Goal: Transaction & Acquisition: Purchase product/service

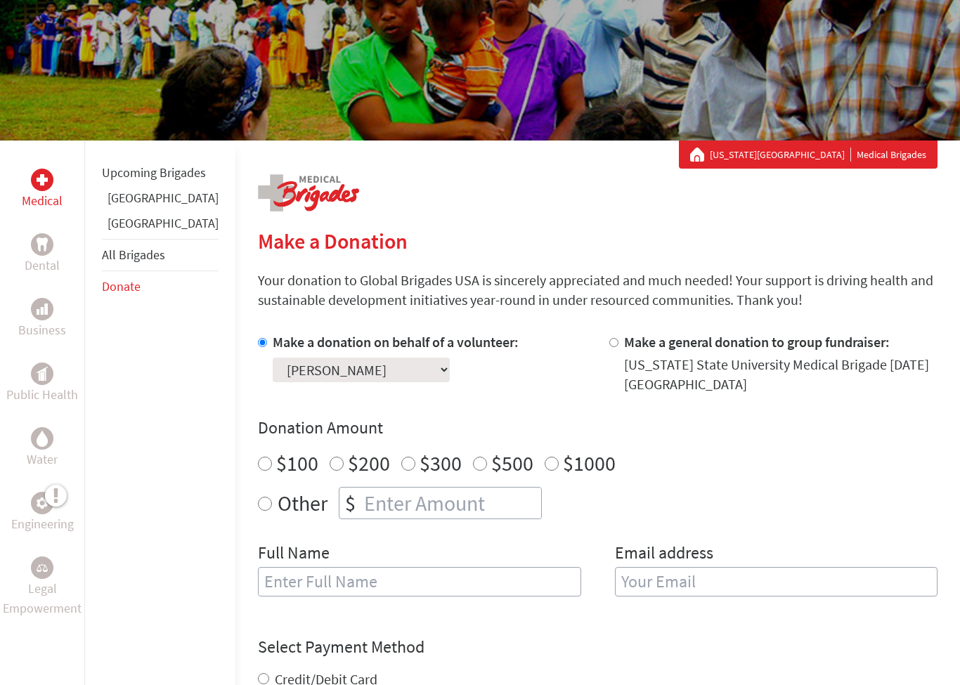
scroll to position [124, 0]
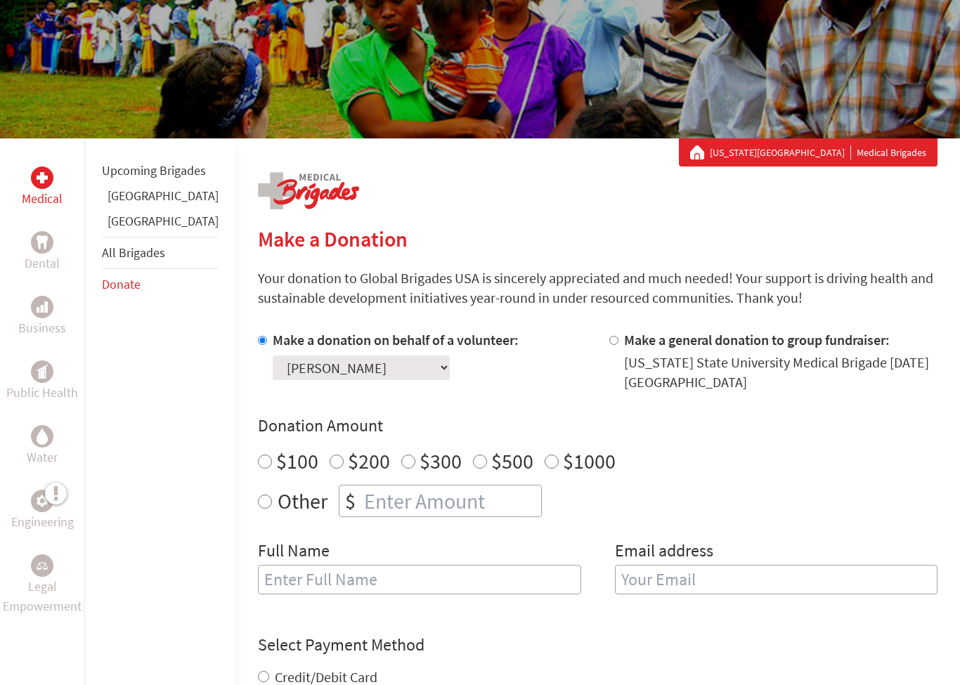
click at [361, 505] on input "number" at bounding box center [451, 501] width 180 height 31
radio input "true"
type input "250"
click at [258, 584] on input "text" at bounding box center [419, 580] width 323 height 30
type input "[PERSON_NAME]"
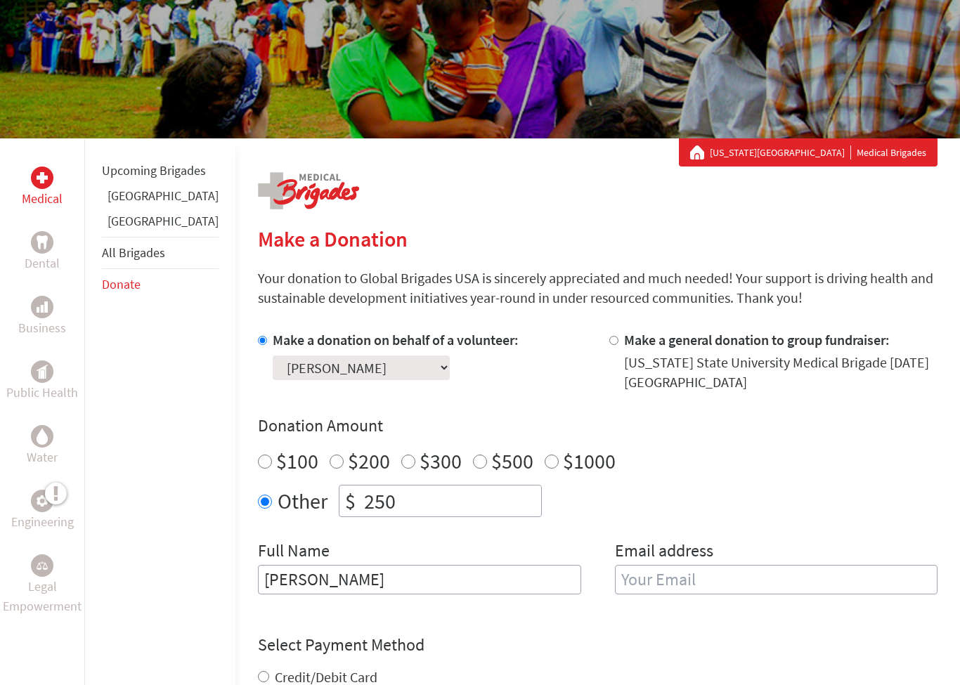
click at [616, 583] on input "email" at bounding box center [776, 580] width 323 height 30
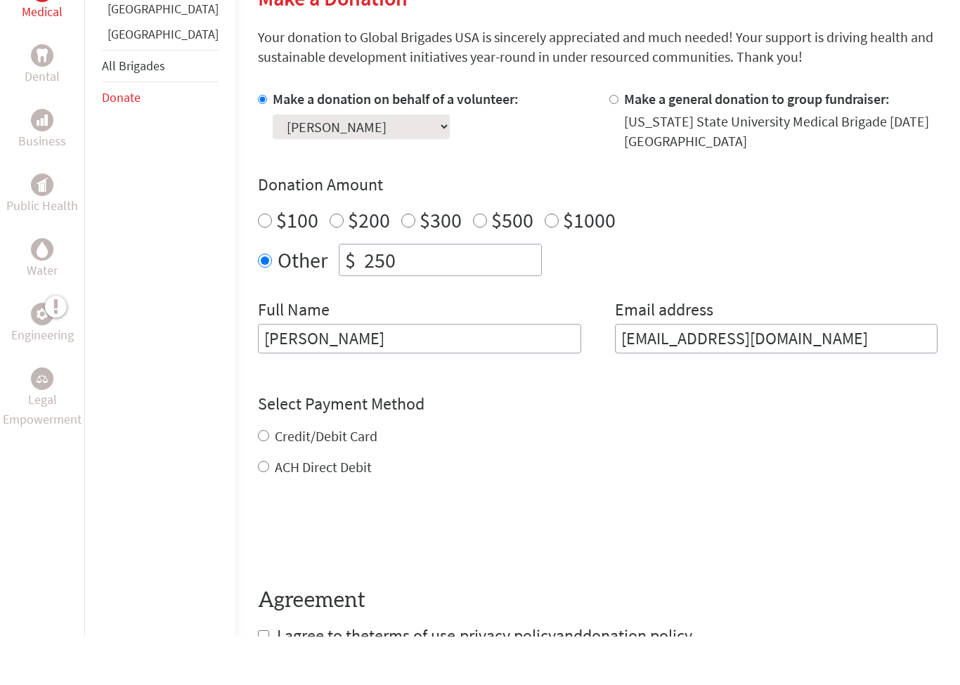
scroll to position [330, 0]
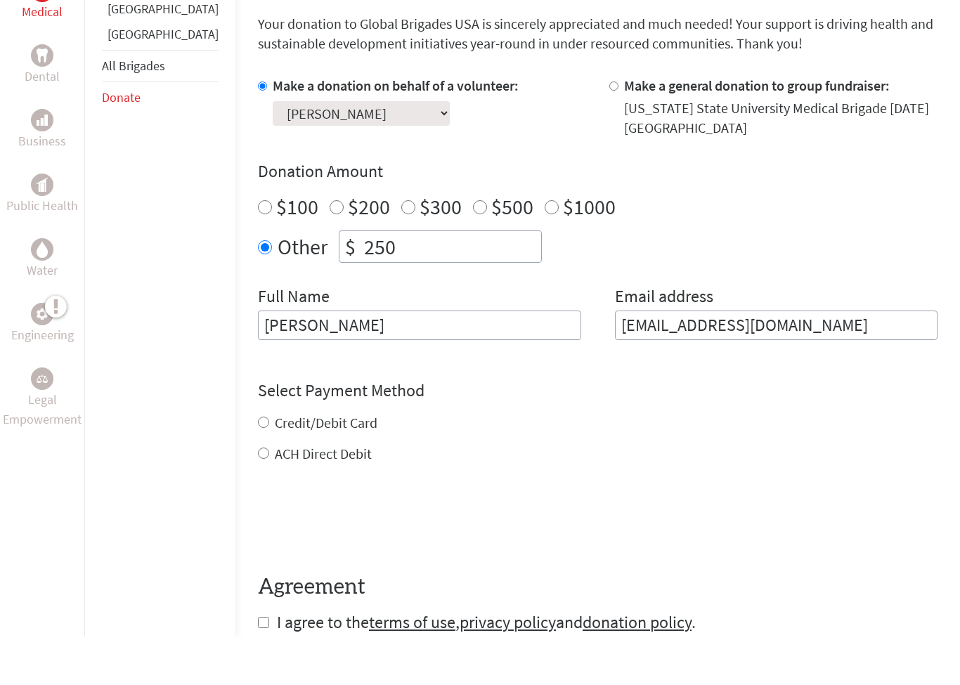
type input "[EMAIL_ADDRESS][DOMAIN_NAME]"
click at [258, 462] on div "Credit/Debit Card ACH Direct Debit" at bounding box center [598, 487] width 680 height 51
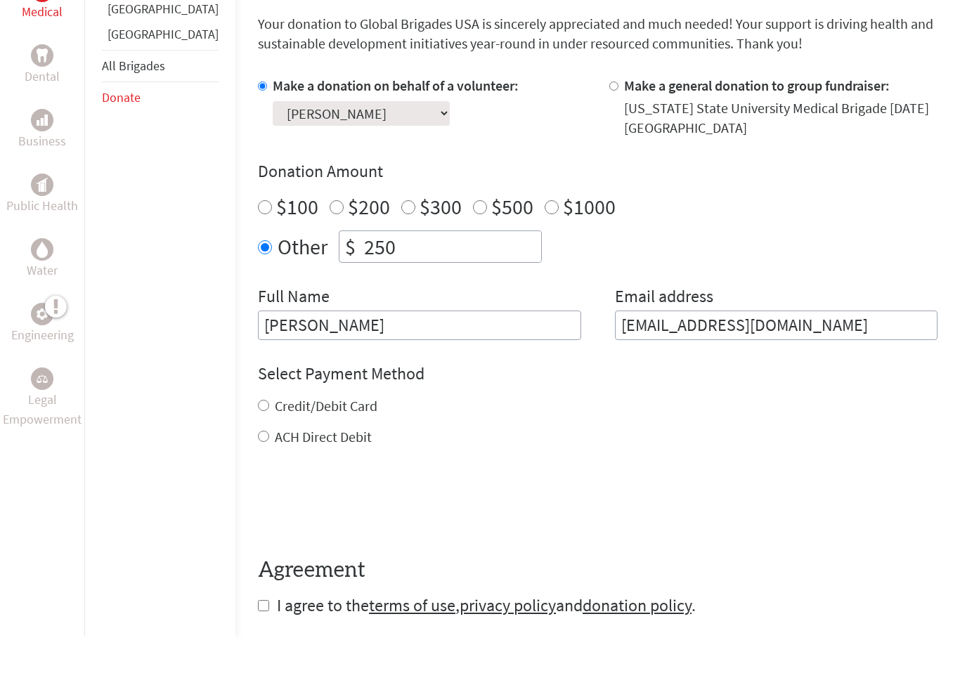
scroll to position [379, 0]
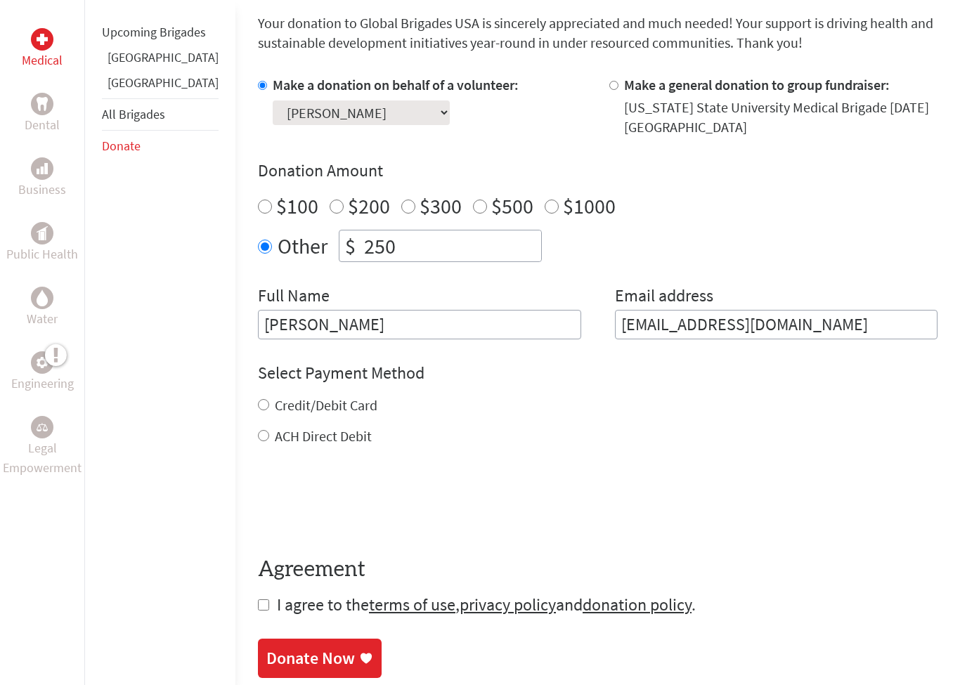
click at [258, 407] on input "Credit/Debit Card" at bounding box center [263, 404] width 11 height 11
radio input "true"
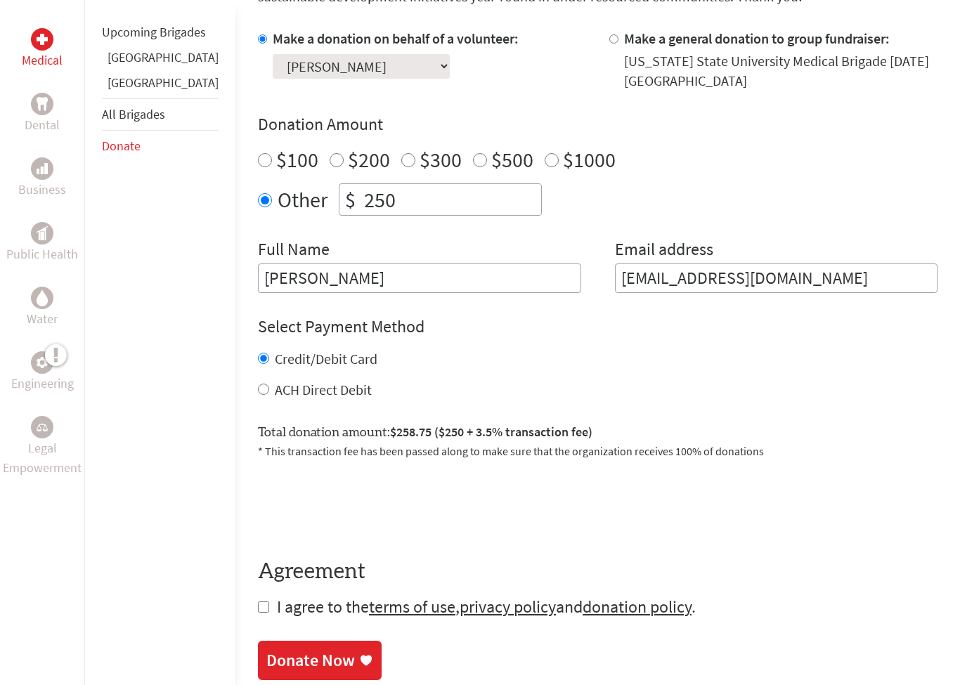
scroll to position [427, 0]
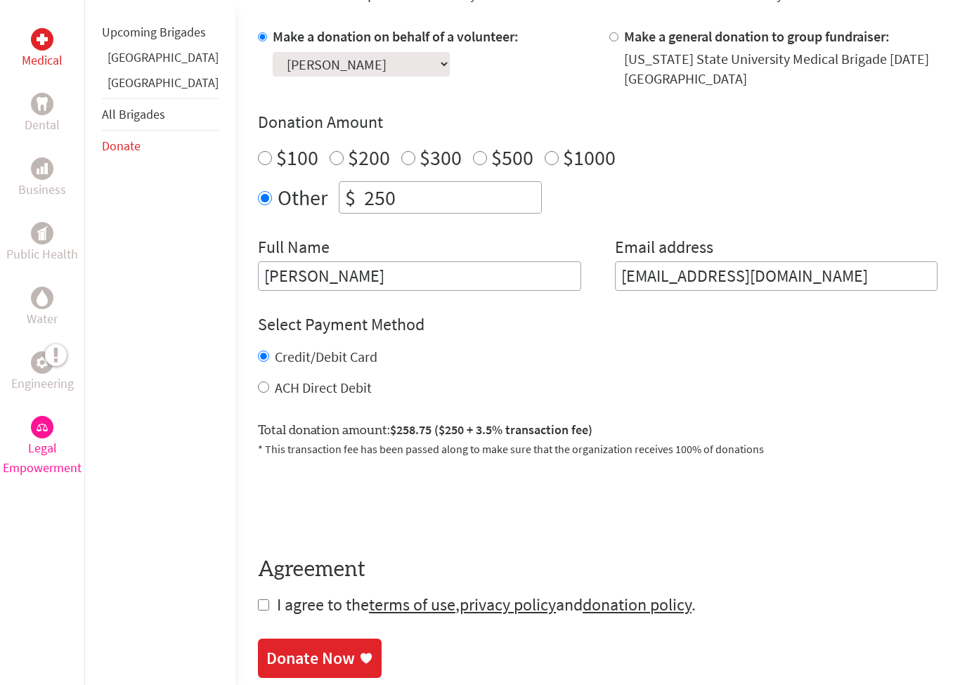
click at [39, 476] on p "Legal Empowerment" at bounding box center [42, 457] width 79 height 39
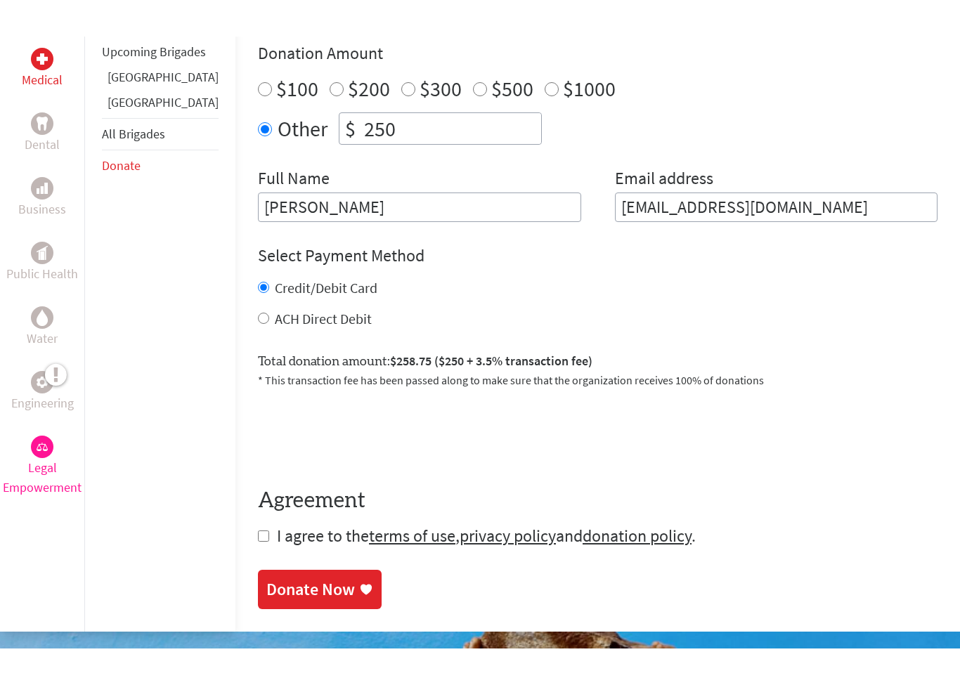
scroll to position [545, 0]
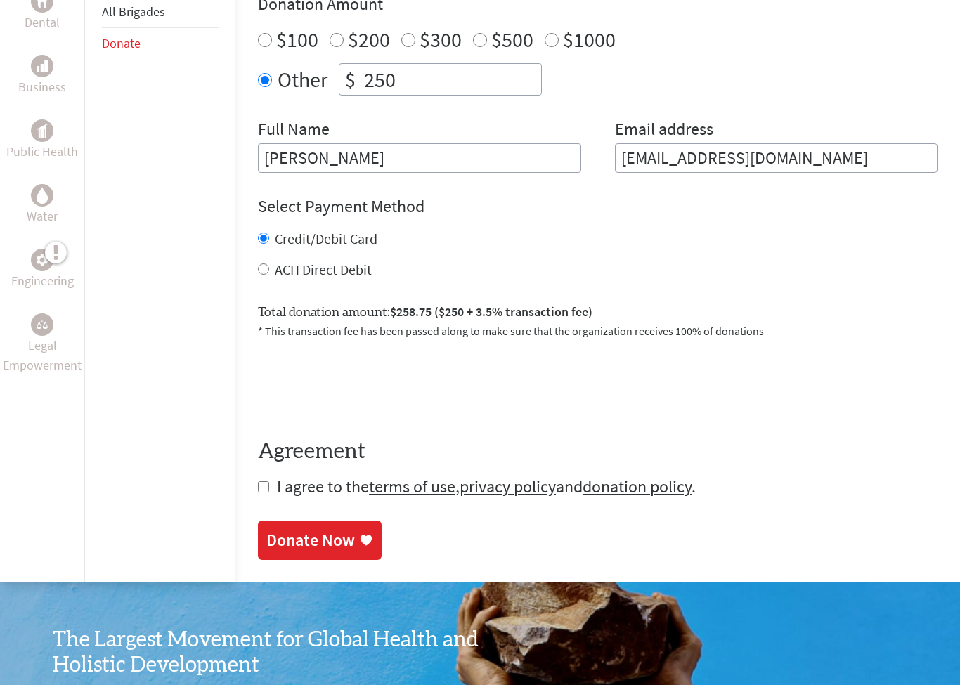
click at [258, 486] on input "checkbox" at bounding box center [263, 486] width 11 height 11
checkbox input "true"
click at [266, 578] on div "Make a Donation Your donation to Global Brigades USA is sincerely appreciated a…" at bounding box center [598, 167] width 680 height 832
click at [282, 549] on div "Donate Now" at bounding box center [310, 542] width 89 height 22
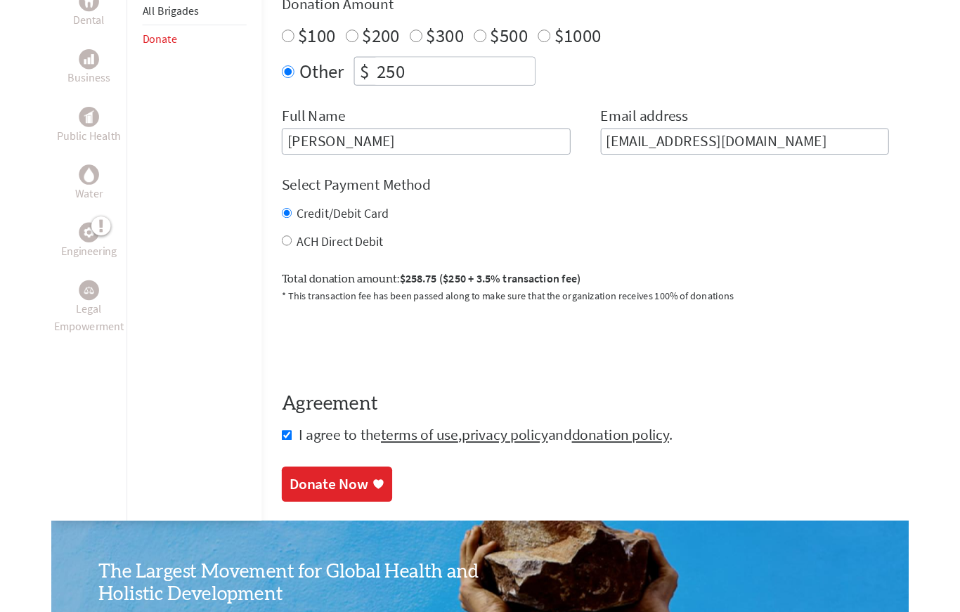
scroll to position [158, 0]
